Goal: Information Seeking & Learning: Learn about a topic

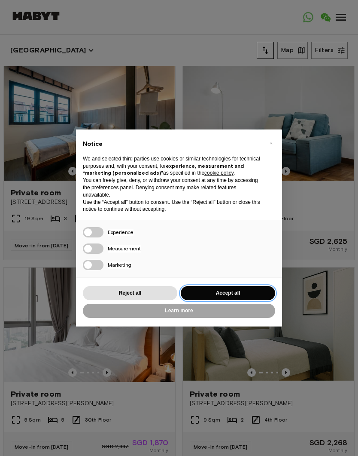
click at [251, 286] on button "Accept all" at bounding box center [228, 293] width 95 height 14
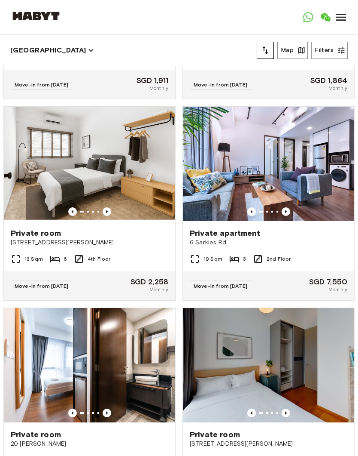
scroll to position [4188, 0]
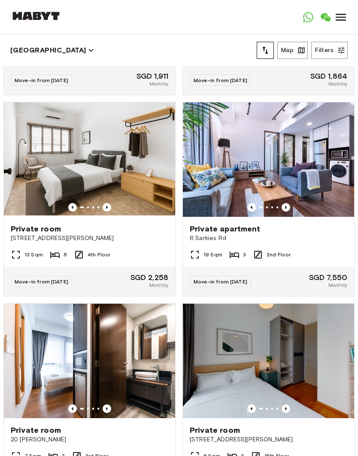
click at [352, 343] on img at bounding box center [268, 360] width 171 height 114
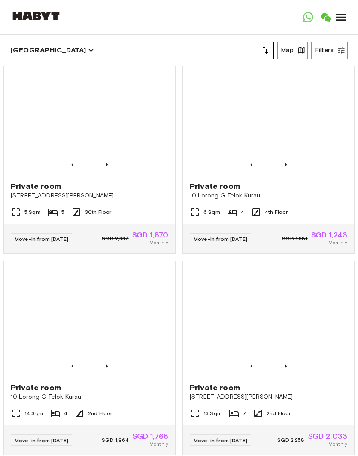
scroll to position [1214, 0]
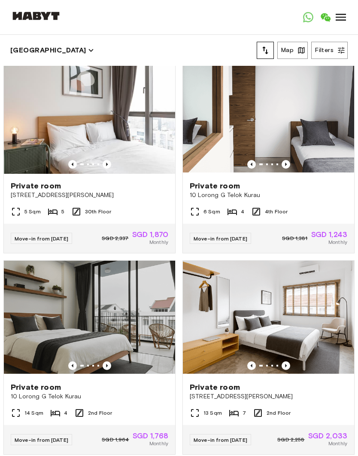
click at [346, 197] on span "10 Lorong G Telok Kurau" at bounding box center [269, 195] width 158 height 9
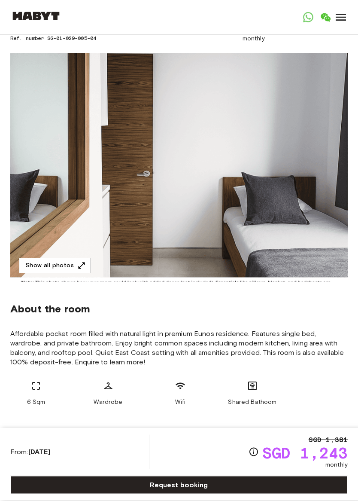
click at [76, 271] on button "Show all photos" at bounding box center [55, 266] width 72 height 16
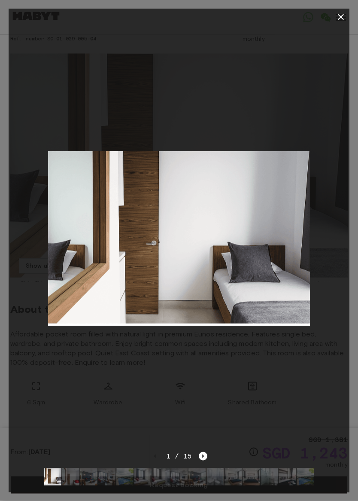
scroll to position [51, 0]
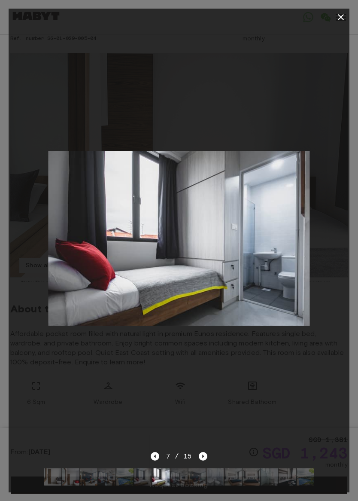
click at [343, 17] on icon "button" at bounding box center [341, 17] width 10 height 10
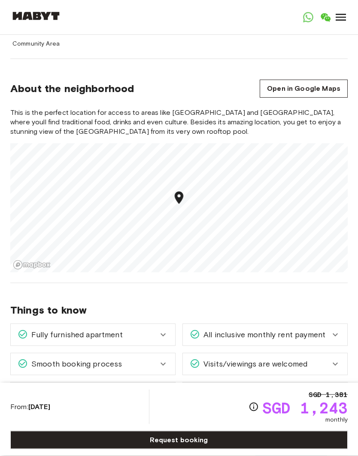
scroll to position [1251, 0]
click at [331, 80] on link "Open in Google Maps" at bounding box center [304, 89] width 88 height 18
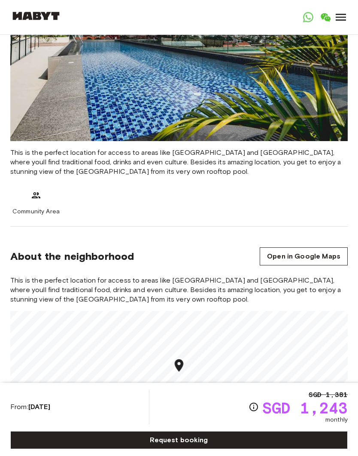
scroll to position [1081, 0]
